Goal: Task Accomplishment & Management: Use online tool/utility

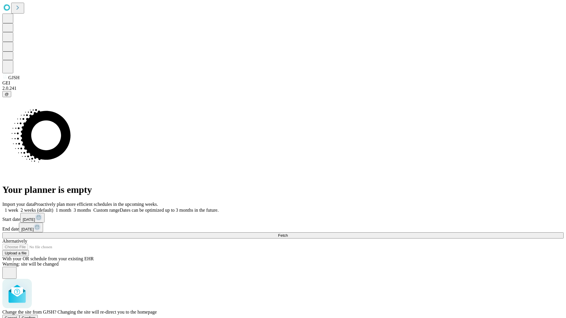
click at [36, 316] on span "Confirm" at bounding box center [29, 318] width 14 height 4
click at [71, 208] on label "1 month" at bounding box center [62, 210] width 18 height 5
click at [288, 233] on span "Fetch" at bounding box center [283, 235] width 10 height 4
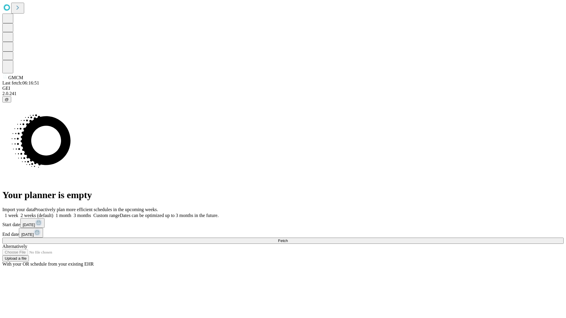
click at [71, 213] on label "1 month" at bounding box center [62, 215] width 18 height 5
click at [288, 239] on span "Fetch" at bounding box center [283, 241] width 10 height 4
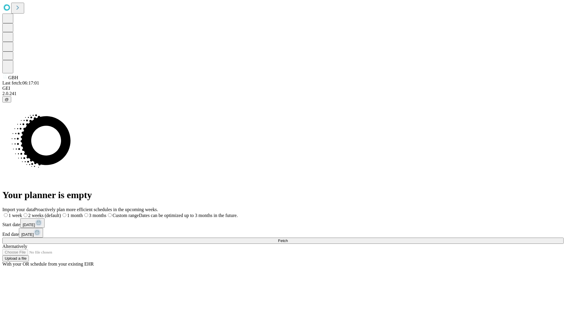
click at [288, 239] on span "Fetch" at bounding box center [283, 241] width 10 height 4
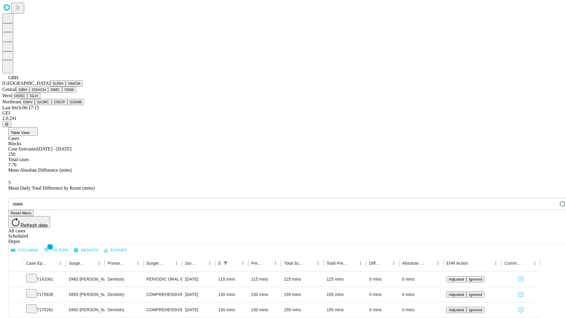
click at [46, 93] on button "GSACH" at bounding box center [38, 90] width 19 height 6
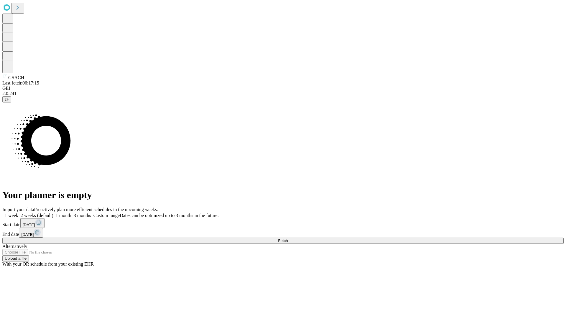
click at [71, 213] on label "1 month" at bounding box center [62, 215] width 18 height 5
click at [288, 239] on span "Fetch" at bounding box center [283, 241] width 10 height 4
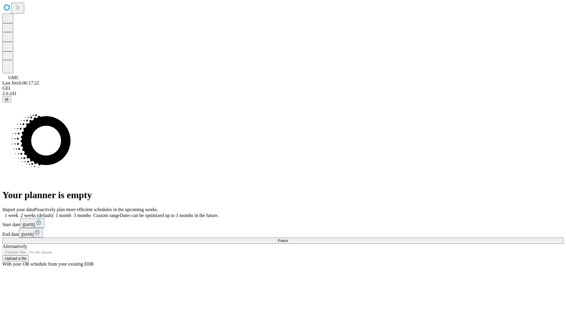
click at [71, 213] on label "1 month" at bounding box center [62, 215] width 18 height 5
click at [288, 239] on span "Fetch" at bounding box center [283, 241] width 10 height 4
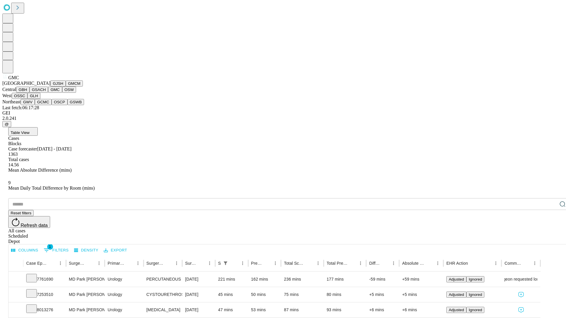
click at [62, 93] on button "OSW" at bounding box center [69, 90] width 14 height 6
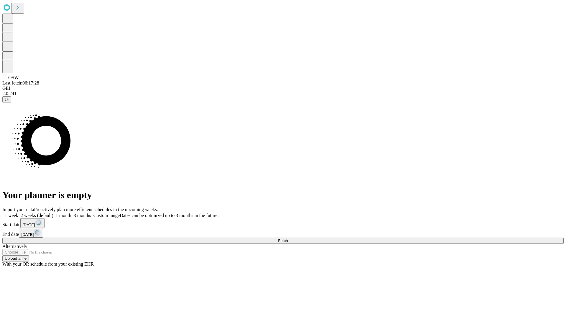
click at [71, 213] on label "1 month" at bounding box center [62, 215] width 18 height 5
click at [288, 239] on span "Fetch" at bounding box center [283, 241] width 10 height 4
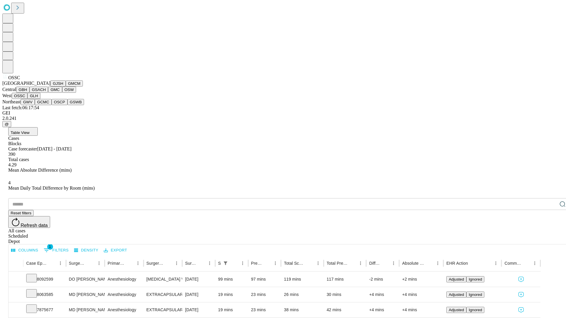
click at [40, 99] on button "GLH" at bounding box center [33, 96] width 13 height 6
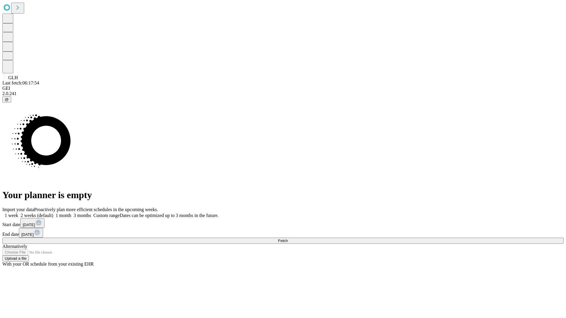
click at [71, 213] on label "1 month" at bounding box center [62, 215] width 18 height 5
click at [288, 239] on span "Fetch" at bounding box center [283, 241] width 10 height 4
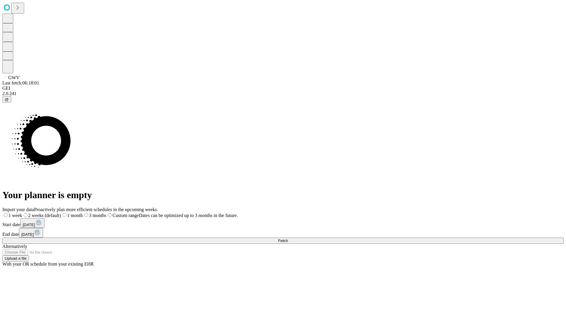
click at [288, 239] on span "Fetch" at bounding box center [283, 241] width 10 height 4
